Goal: Navigation & Orientation: Go to known website

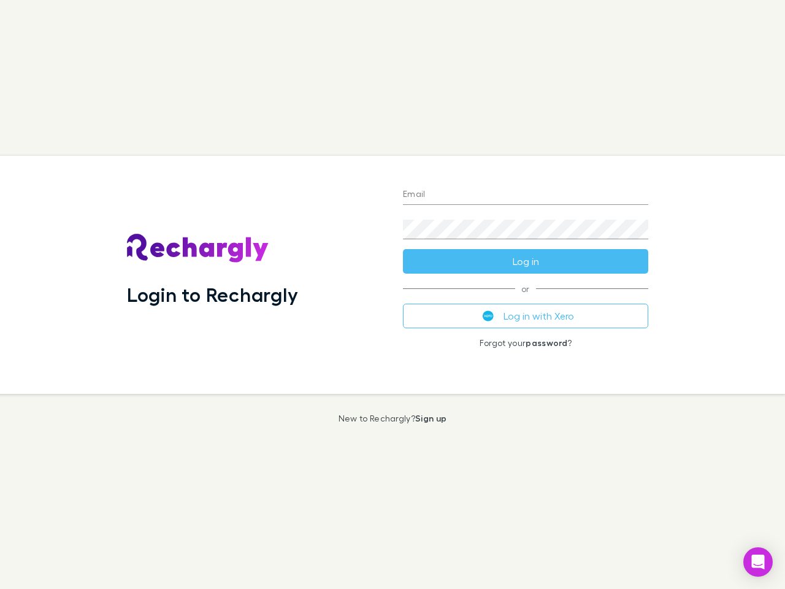
click at [392, 294] on div "Login to Rechargly" at bounding box center [255, 275] width 276 height 238
click at [525, 195] on input "Email" at bounding box center [525, 195] width 245 height 20
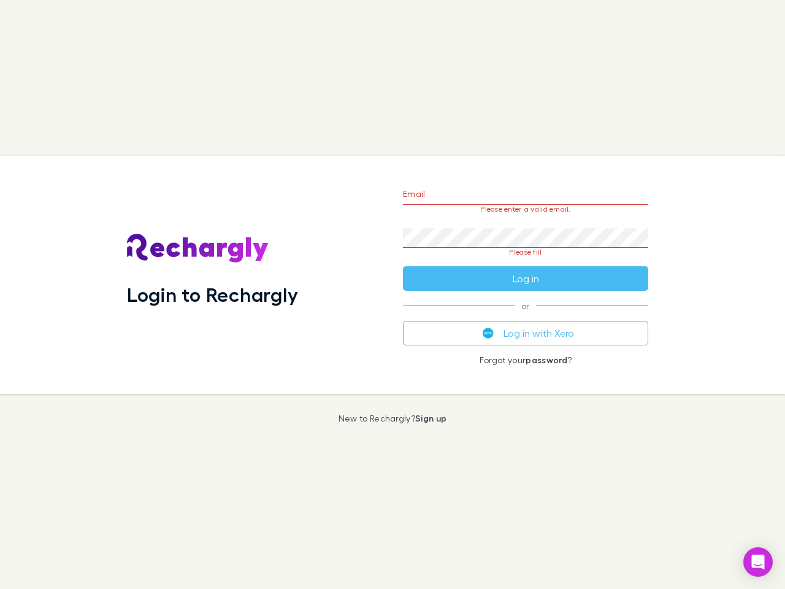
click at [525, 261] on form "Email Please enter a valid email. Password Please fill Log in" at bounding box center [525, 232] width 245 height 115
click at [525, 316] on div "Email Please enter a valid email. Password Please fill Log in or Log in with Xe…" at bounding box center [525, 275] width 265 height 238
click at [758, 562] on icon "Open Intercom Messenger" at bounding box center [758, 561] width 13 height 15
